Goal: Complete application form

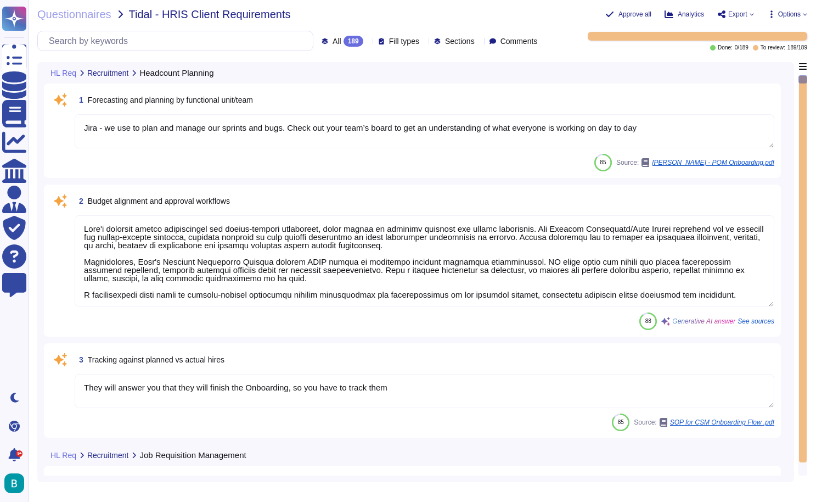
type textarea "Jira - we use to plan and manage our sprints and bugs. Check out your team’s bo…"
type textarea "[PERSON_NAME] platform offers capabilities for budget-related attributes, which…"
type textarea "They will answer you that they will finish the Onboarding, so you have to track…"
type textarea "The internal requisition submission and approval process involves the following…"
type textarea "This field is auto-populated according to Title"
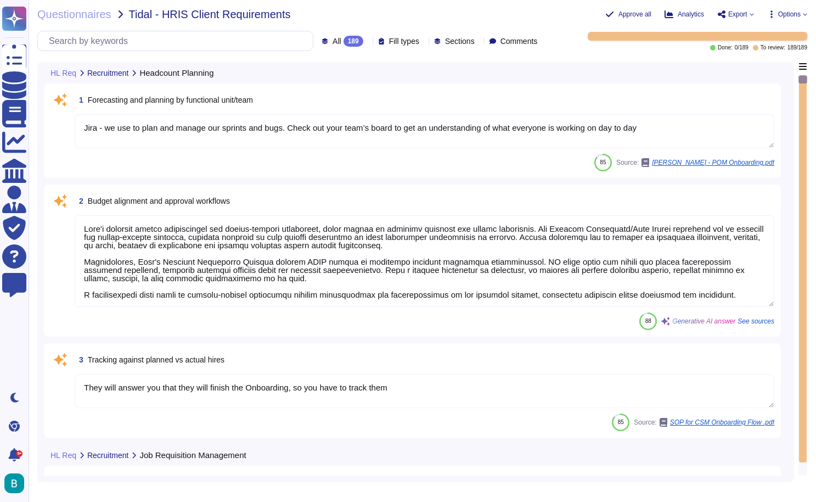
click at [284, 130] on textarea "Jira - we use to plan and manage our sprints and bugs. Check out your team’s bo…" at bounding box center [425, 131] width 700 height 34
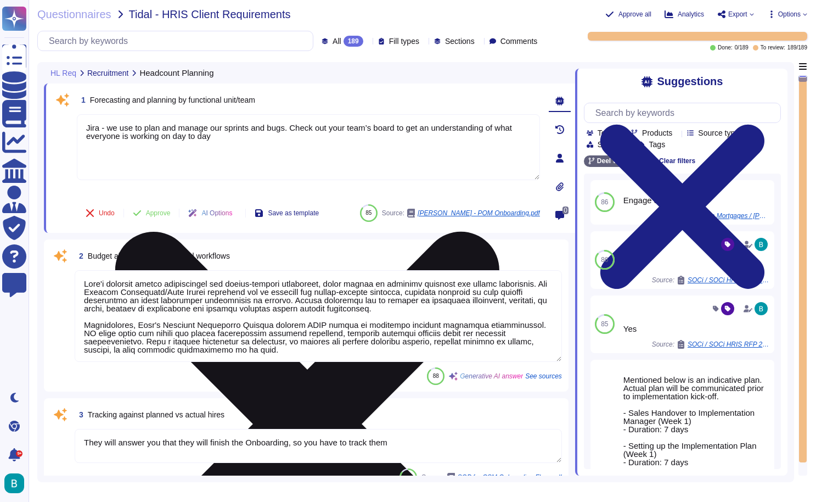
click at [500, 232] on icon at bounding box center [307, 424] width 384 height 384
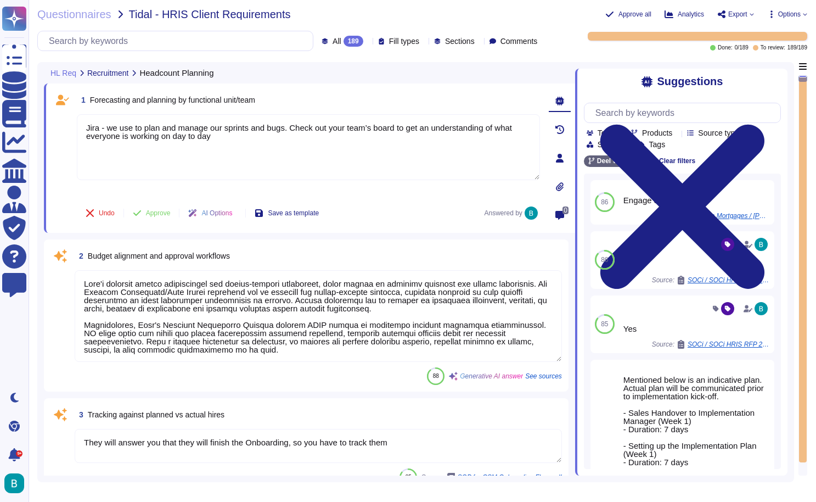
click at [210, 100] on span "Forecasting and planning by functional unit/team" at bounding box center [172, 100] width 165 height 9
copy span "Forecasting and planning by functional unit/team"
click at [640, 113] on input "text" at bounding box center [685, 112] width 190 height 19
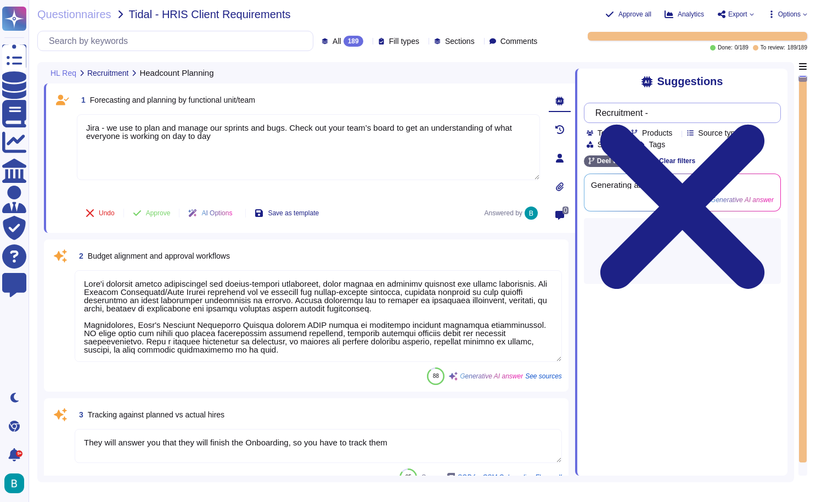
paste input "Forecasting and planning by functional unit/team"
type input "Recruitment - Forecasting and planning by functional unit/team"
click at [613, 81] on div "Suggestions" at bounding box center [682, 81] width 197 height 13
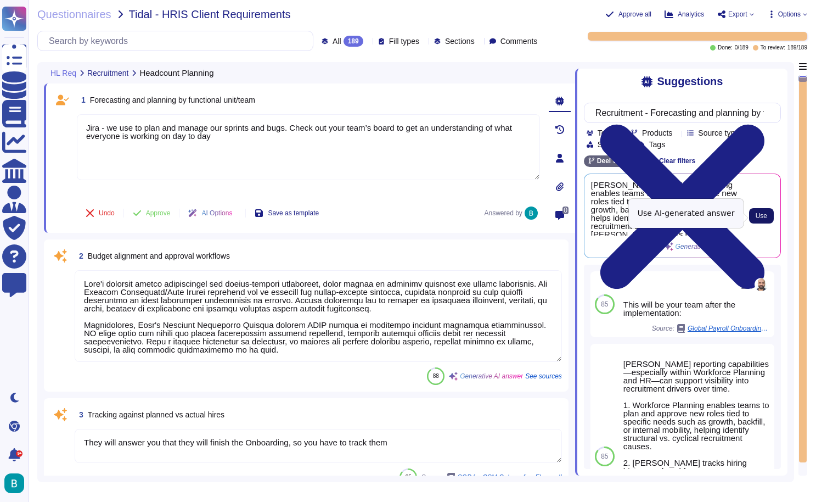
click at [757, 219] on span "Use" at bounding box center [762, 215] width 12 height 7
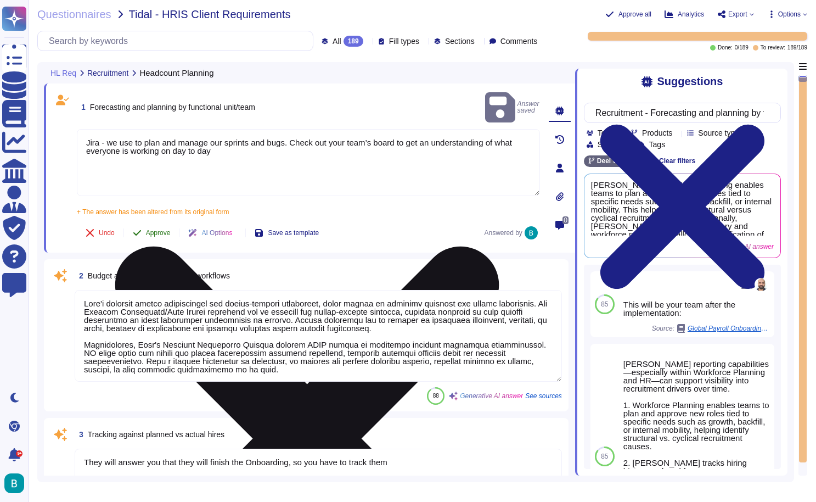
click at [161, 229] on span "Approve" at bounding box center [158, 232] width 25 height 7
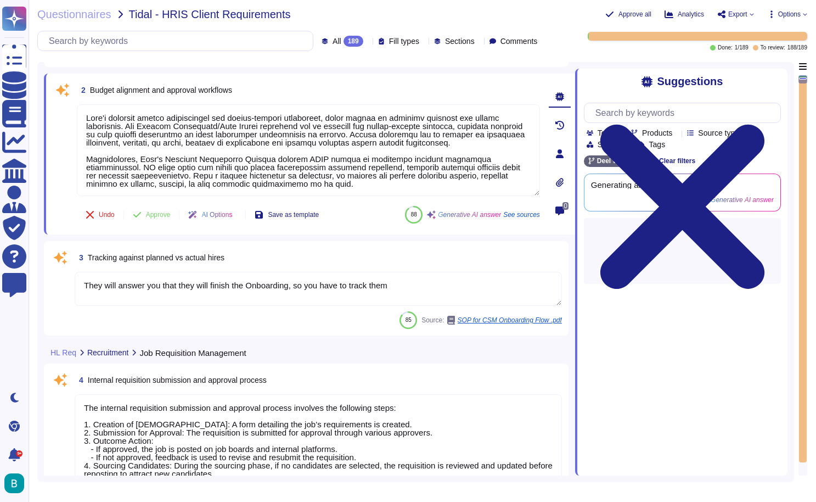
type textarea "The assignment of the hiring manager, recruiter, and additional interviewers/re…"
